Goal: Task Accomplishment & Management: Complete application form

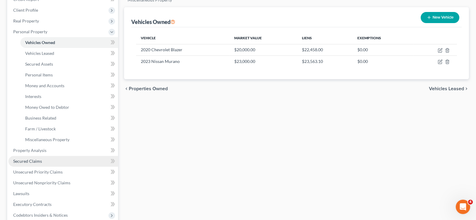
scroll to position [90, 0]
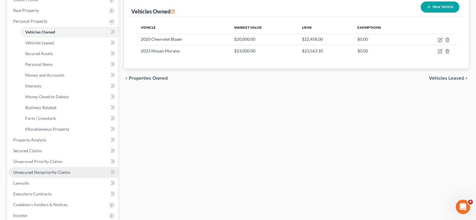
click at [50, 173] on span "Unsecured Nonpriority Claims" at bounding box center [41, 172] width 57 height 5
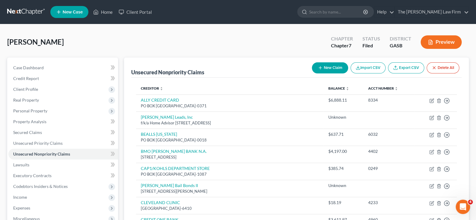
click at [331, 69] on button "New Claim" at bounding box center [330, 67] width 36 height 11
select select "0"
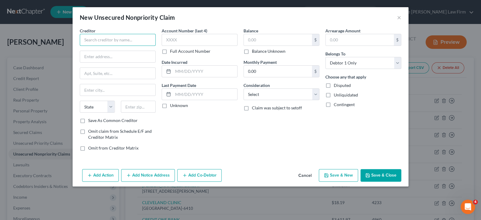
click at [106, 38] on input "text" at bounding box center [118, 40] width 76 height 12
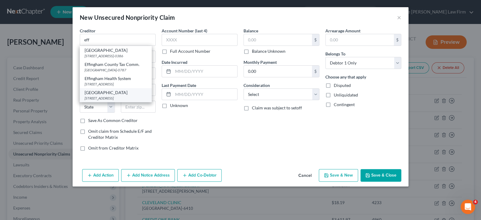
click at [104, 97] on div "[STREET_ADDRESS]" at bounding box center [116, 98] width 62 height 5
type input "[GEOGRAPHIC_DATA]"
type input "[STREET_ADDRESS]"
type input "[GEOGRAPHIC_DATA]"
select select "10"
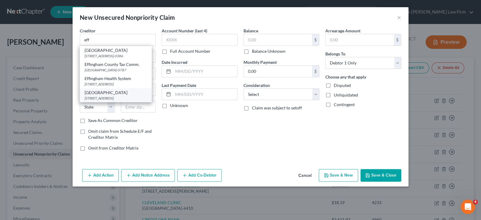
type input "31323-3021"
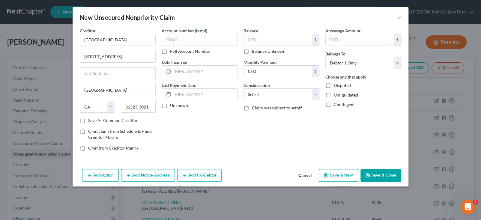
click at [252, 52] on label "Balance Unknown" at bounding box center [269, 51] width 34 height 6
click at [254, 52] on input "Balance Unknown" at bounding box center [256, 50] width 4 height 4
checkbox input "true"
type input "0.00"
click at [263, 96] on select "Select Cable / Satellite Services Collection Agency Credit Card Debt Debt Couns…" at bounding box center [281, 94] width 76 height 12
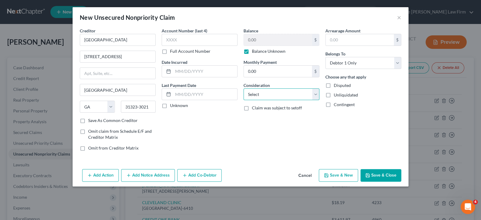
select select "9"
click at [243, 88] on select "Select Cable / Satellite Services Collection Agency Credit Card Debt Debt Couns…" at bounding box center [281, 94] width 76 height 12
click at [384, 174] on button "Save & Close" at bounding box center [380, 175] width 41 height 13
